Goal: Find specific page/section: Find specific page/section

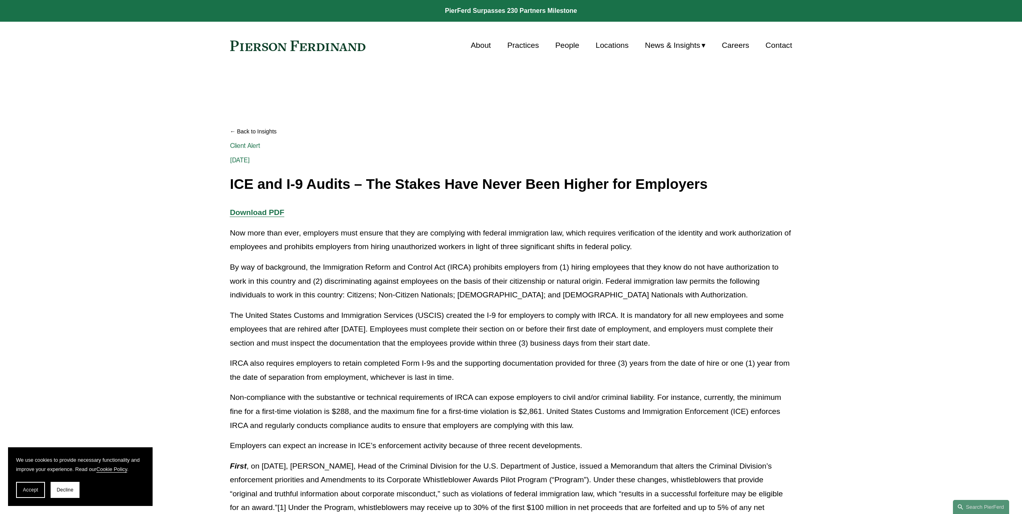
drag, startPoint x: 372, startPoint y: 43, endPoint x: 257, endPoint y: 49, distance: 115.0
click at [257, 49] on div "About Practices People Locations News & Insights News" at bounding box center [511, 45] width 562 height 15
click at [300, 44] on link at bounding box center [298, 46] width 136 height 10
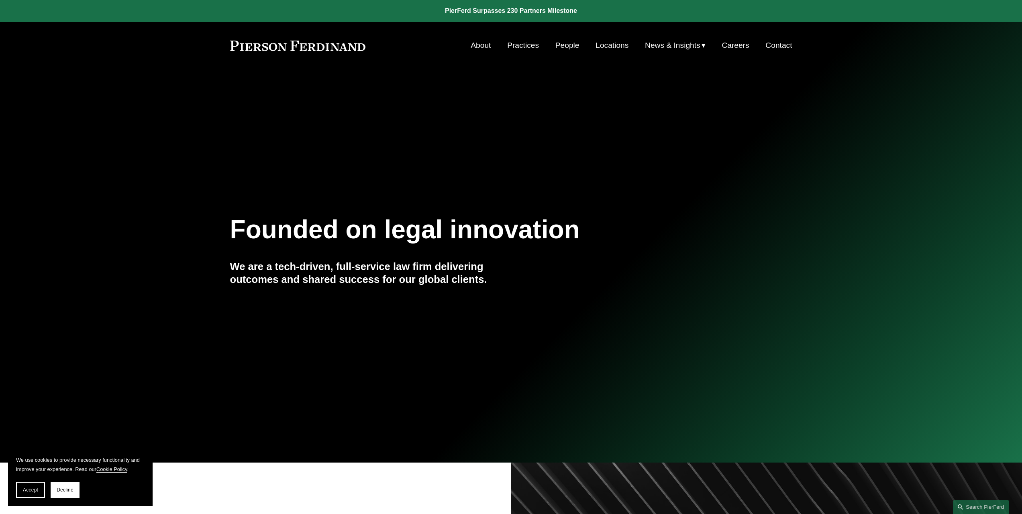
click at [527, 46] on link "Practices" at bounding box center [523, 45] width 32 height 15
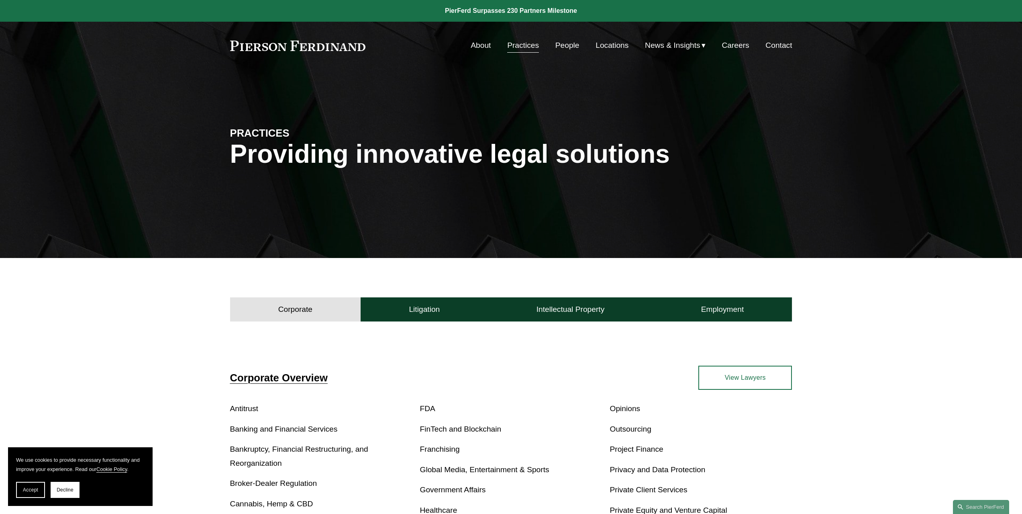
click at [749, 373] on link "View Lawyers" at bounding box center [746, 378] width 94 height 24
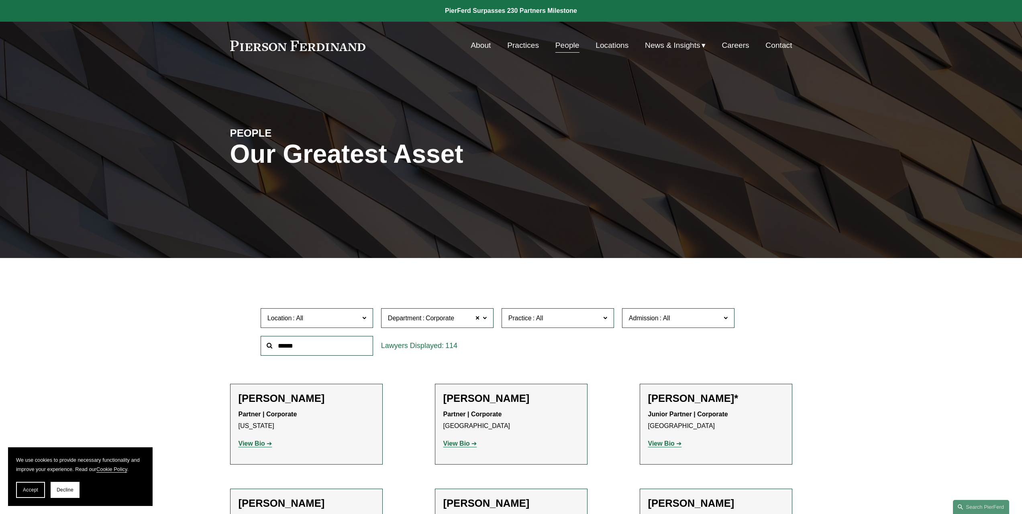
click at [336, 321] on span "Location" at bounding box center [314, 317] width 92 height 11
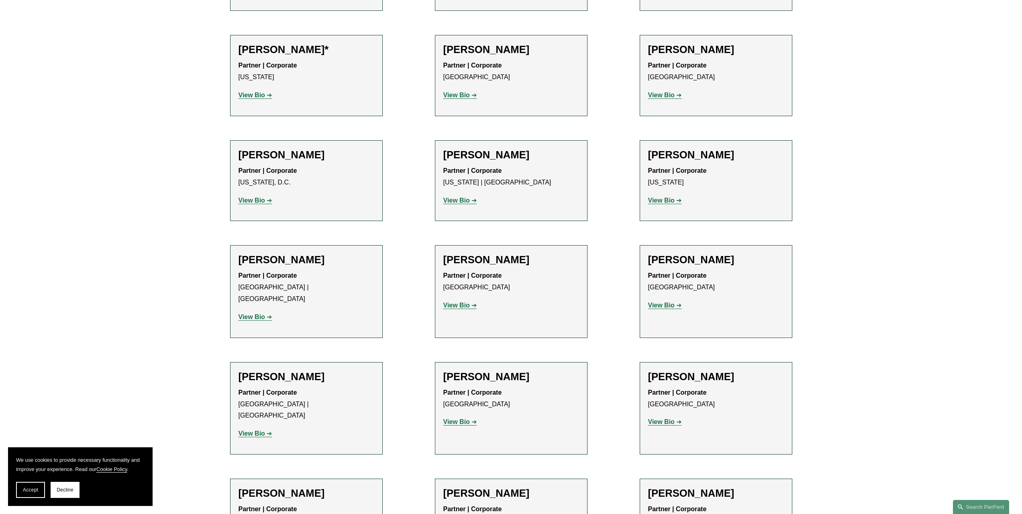
scroll to position [4336, 0]
